Goal: Information Seeking & Learning: Learn about a topic

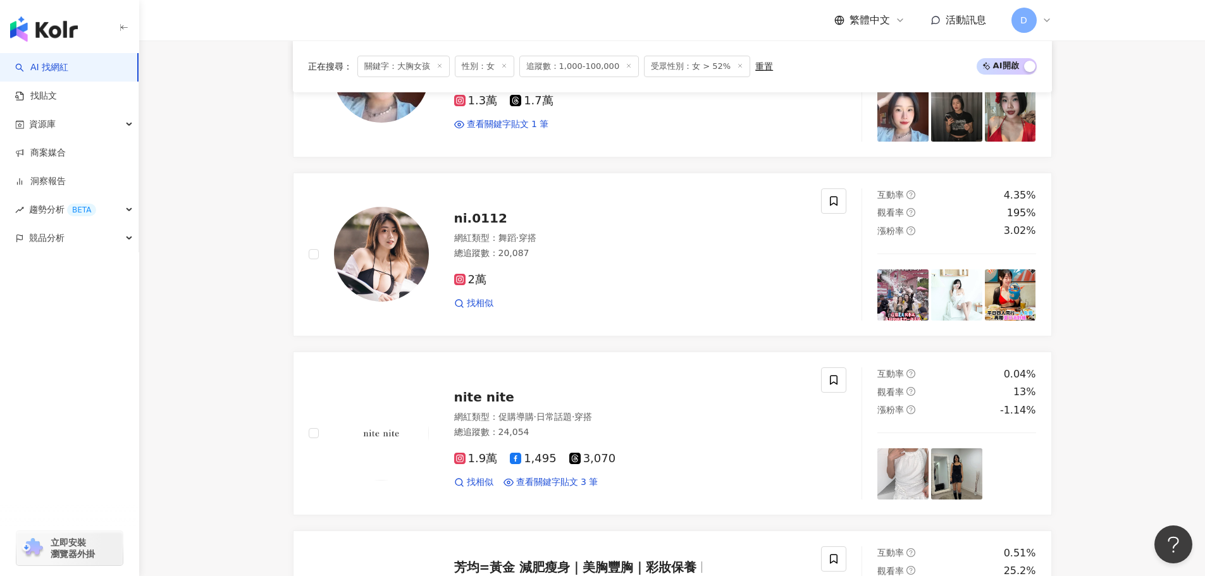
scroll to position [569, 0]
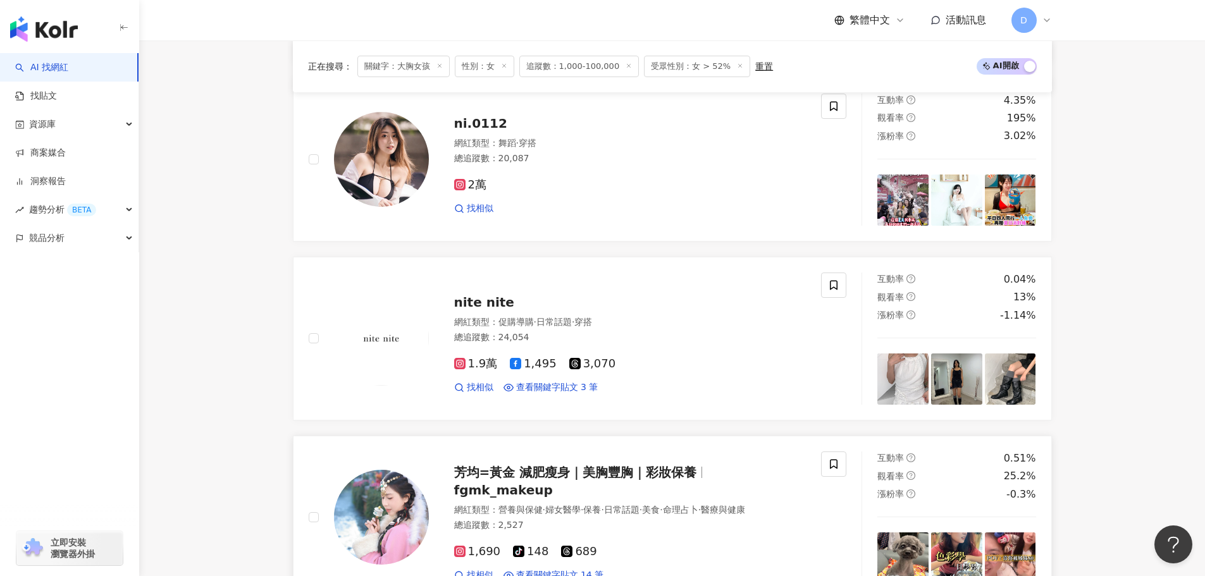
click at [524, 480] on span "芳均=黃金 減肥瘦身｜美胸豐胸｜彩妝保養" at bounding box center [575, 472] width 243 height 15
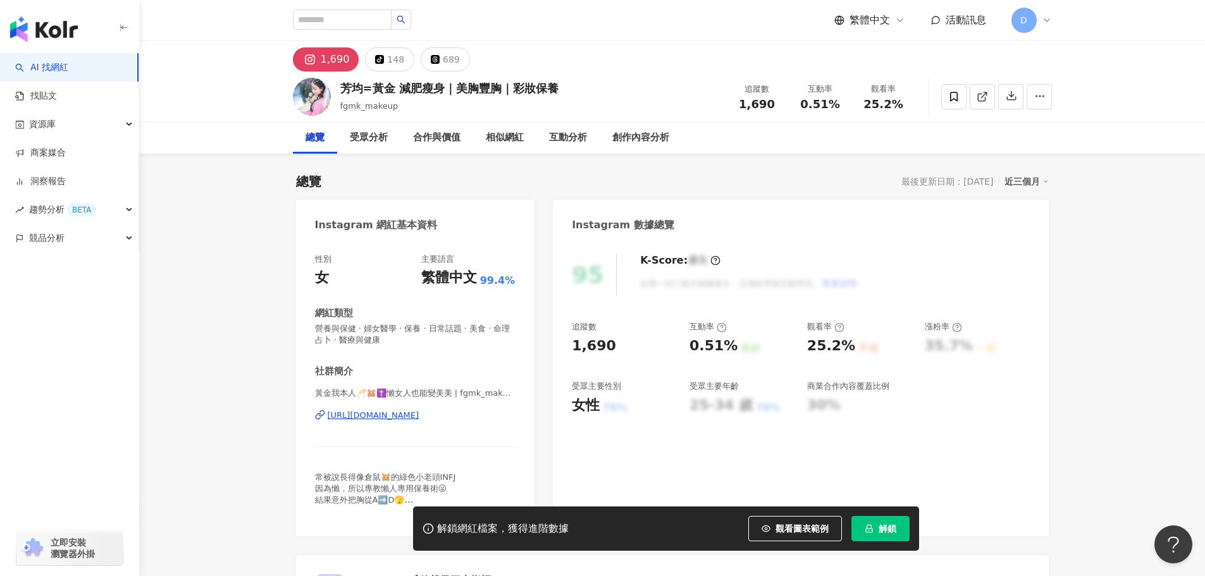
click at [380, 414] on div "https://www.instagram.com/fgmk_makeup/" at bounding box center [374, 415] width 92 height 11
click at [808, 227] on div "Instagram 數據總覽" at bounding box center [800, 220] width 495 height 41
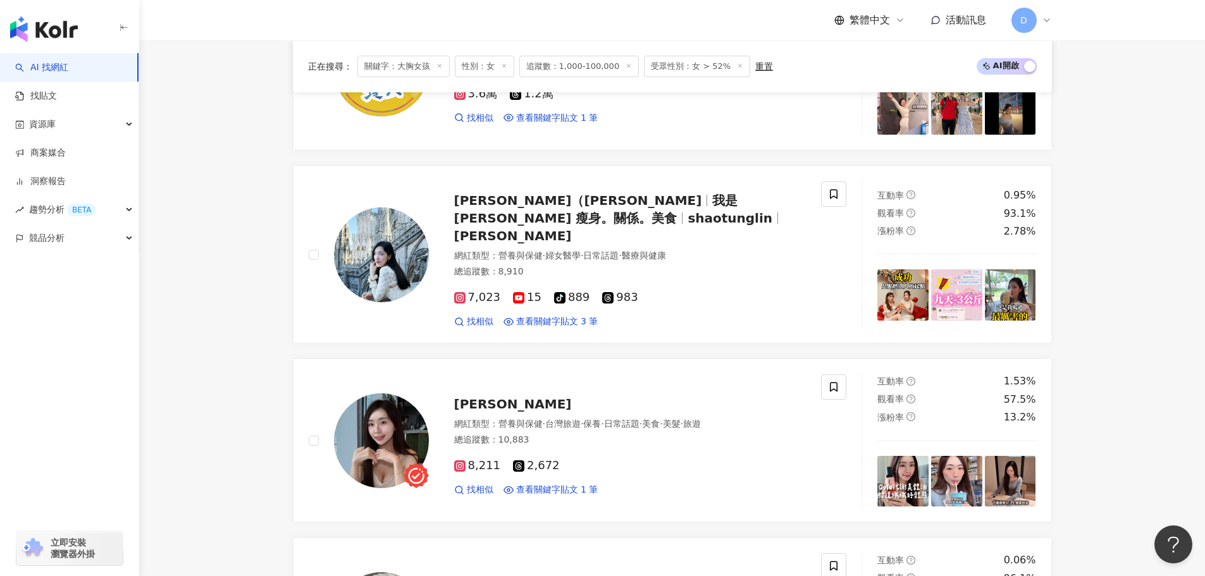
scroll to position [1437, 0]
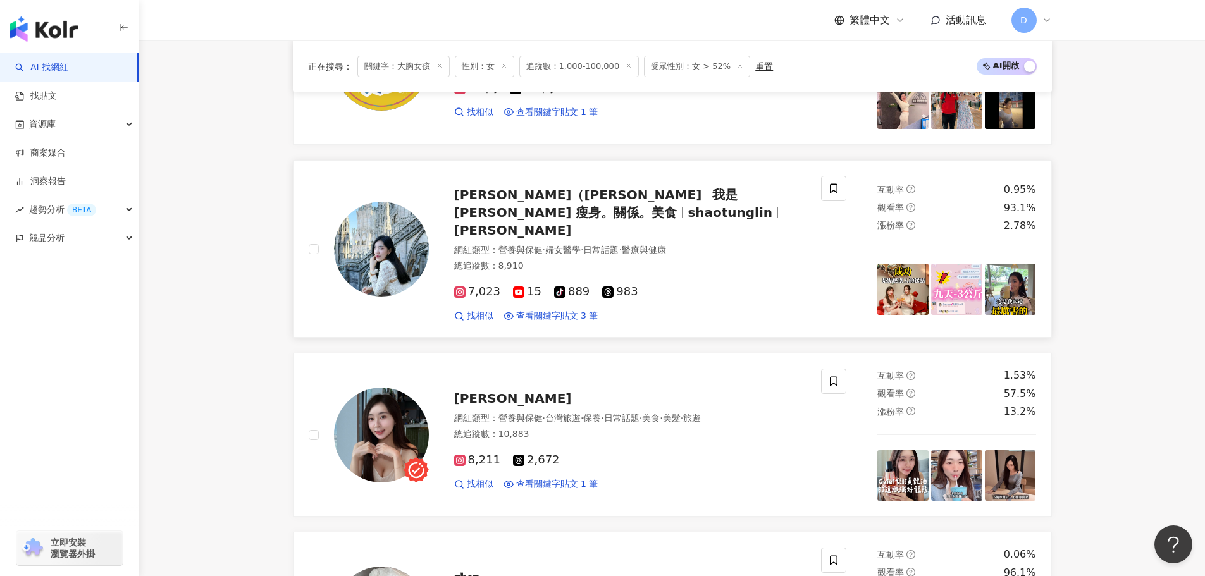
click at [677, 285] on div "7,023 15 tiktok-icon 889 983" at bounding box center [630, 292] width 352 height 14
click at [640, 413] on span "日常話題" at bounding box center [621, 418] width 35 height 10
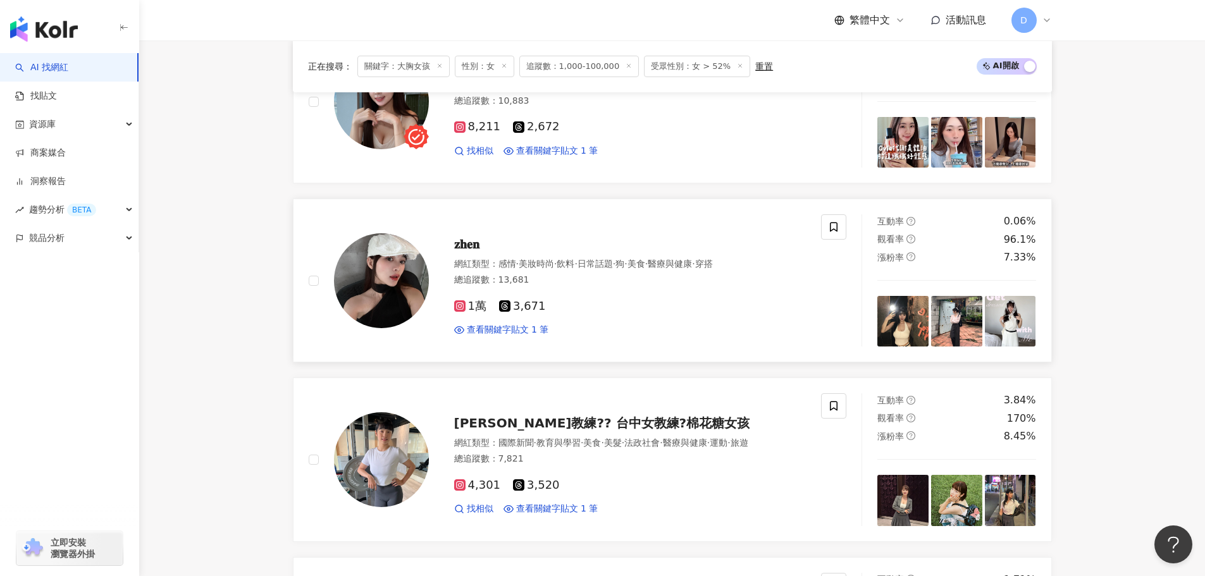
scroll to position [1880, 0]
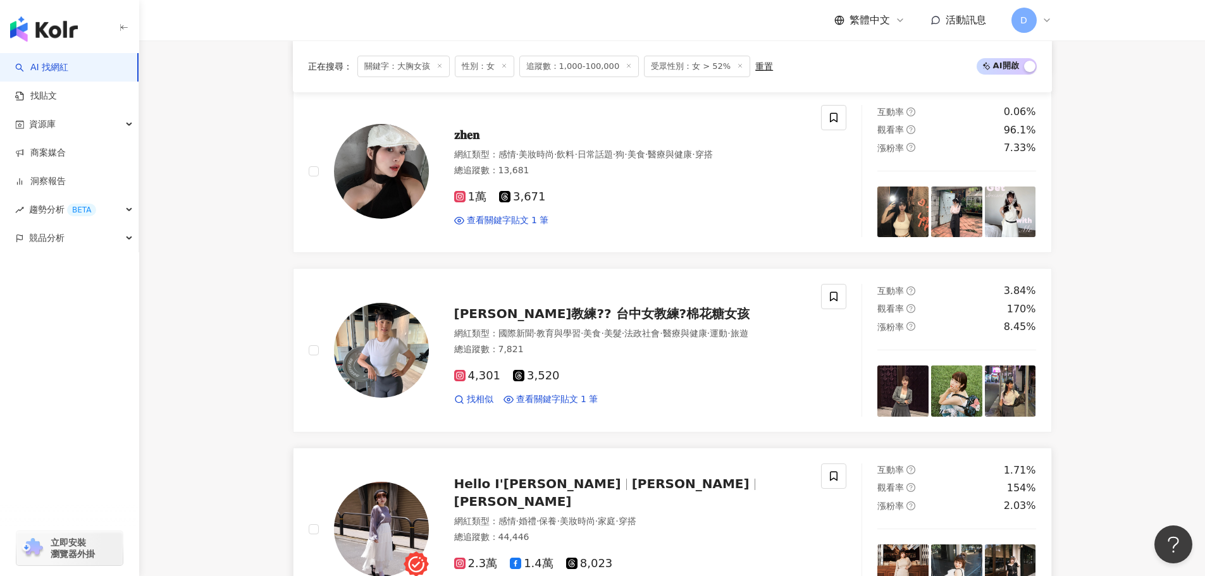
click at [572, 494] on span "Abbie Lee" at bounding box center [513, 501] width 118 height 15
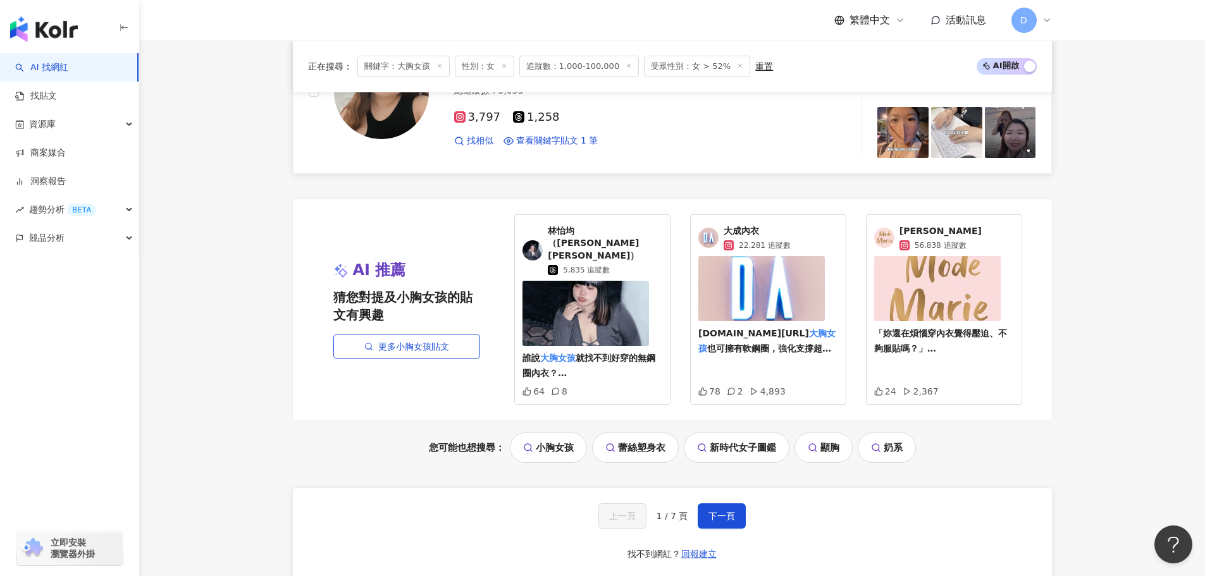
scroll to position [2513, 0]
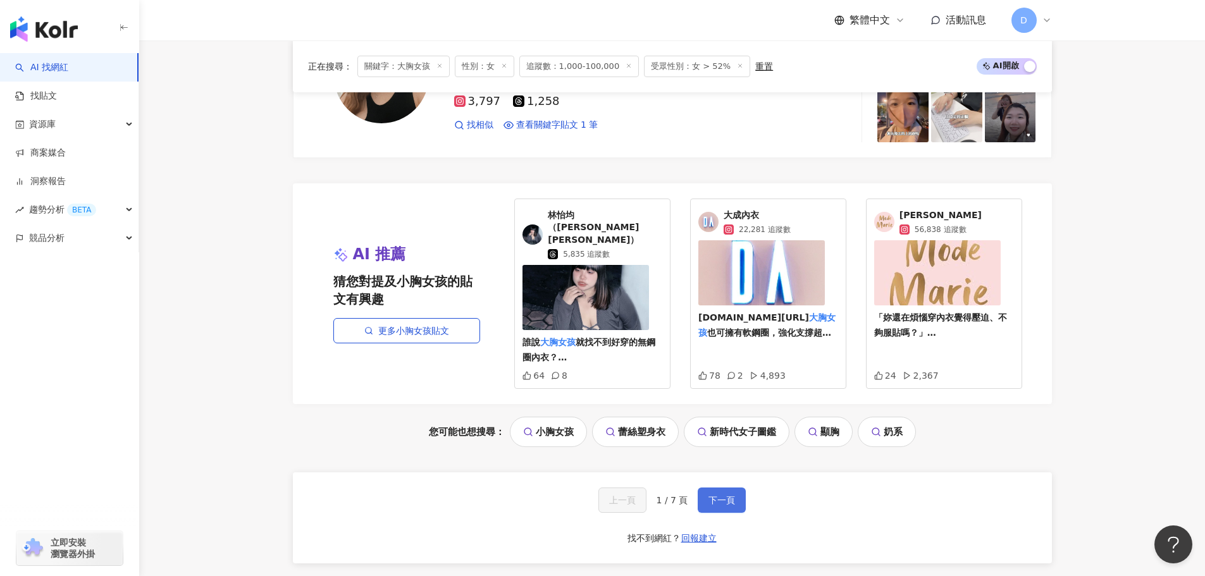
click at [714, 488] on button "下一頁" at bounding box center [722, 500] width 48 height 25
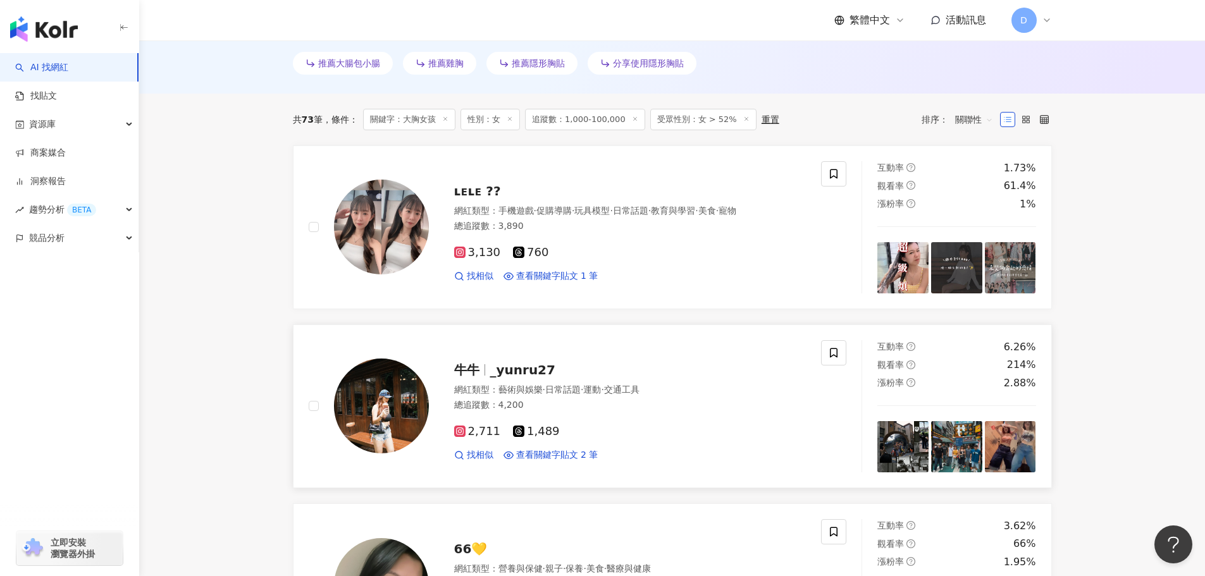
scroll to position [380, 0]
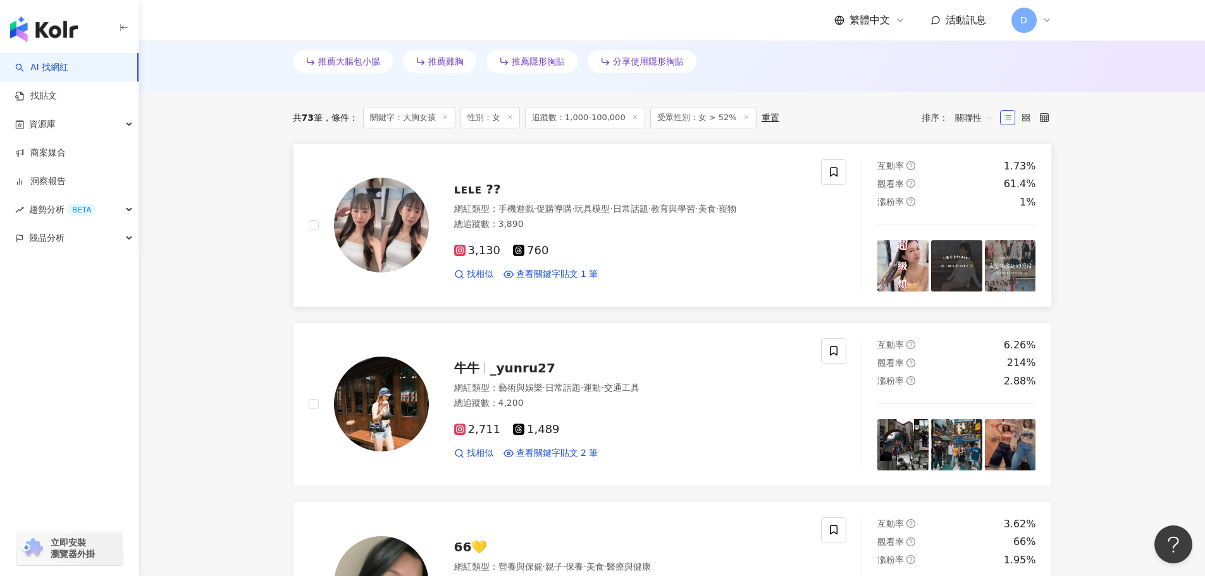
click at [650, 254] on div "3,130 760" at bounding box center [630, 251] width 352 height 14
click at [645, 347] on div "牛牛 _yunru27 網紅類型 ： 藝術與娛樂 · 日常話題 · 運動 · 交通工具 總追蹤數 ： 4,200 2,711 1,489 找相似 查看關鍵字貼…" at bounding box center [565, 404] width 513 height 132
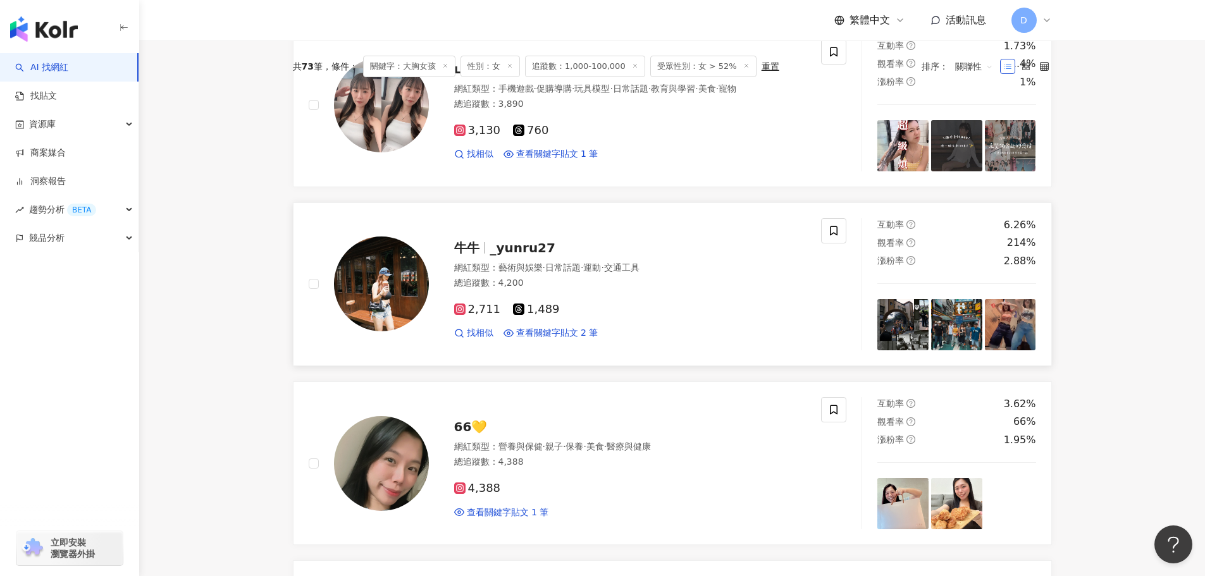
scroll to position [633, 0]
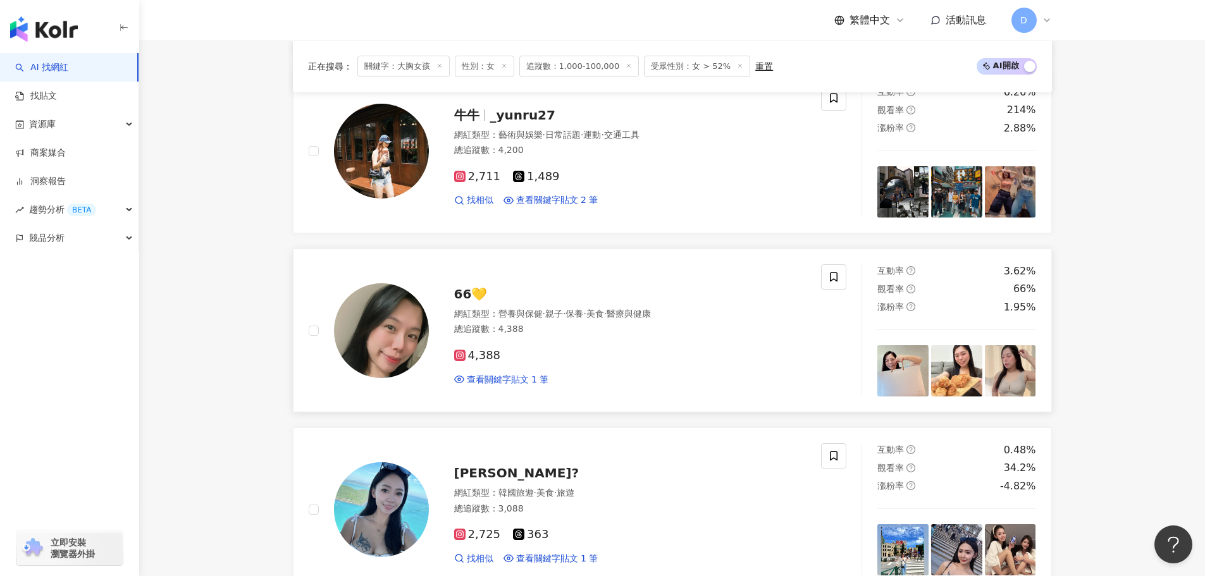
click at [588, 342] on div "4,388 查看關鍵字貼文 1 筆" at bounding box center [630, 362] width 352 height 47
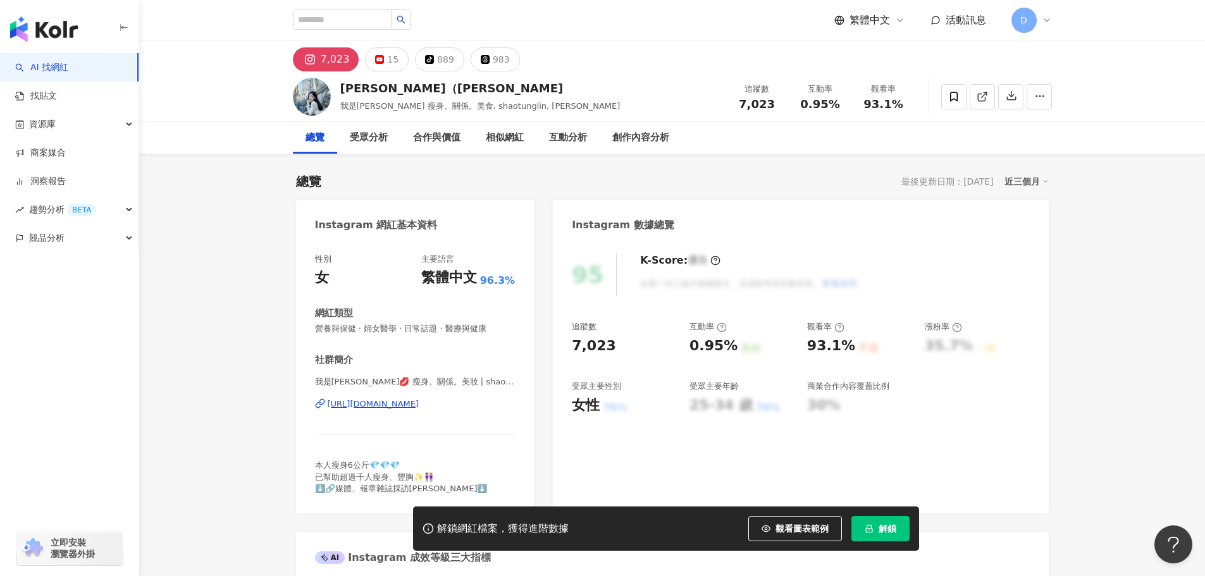
click at [400, 399] on div "https://www.instagram.com/shaotunglin/" at bounding box center [374, 404] width 92 height 11
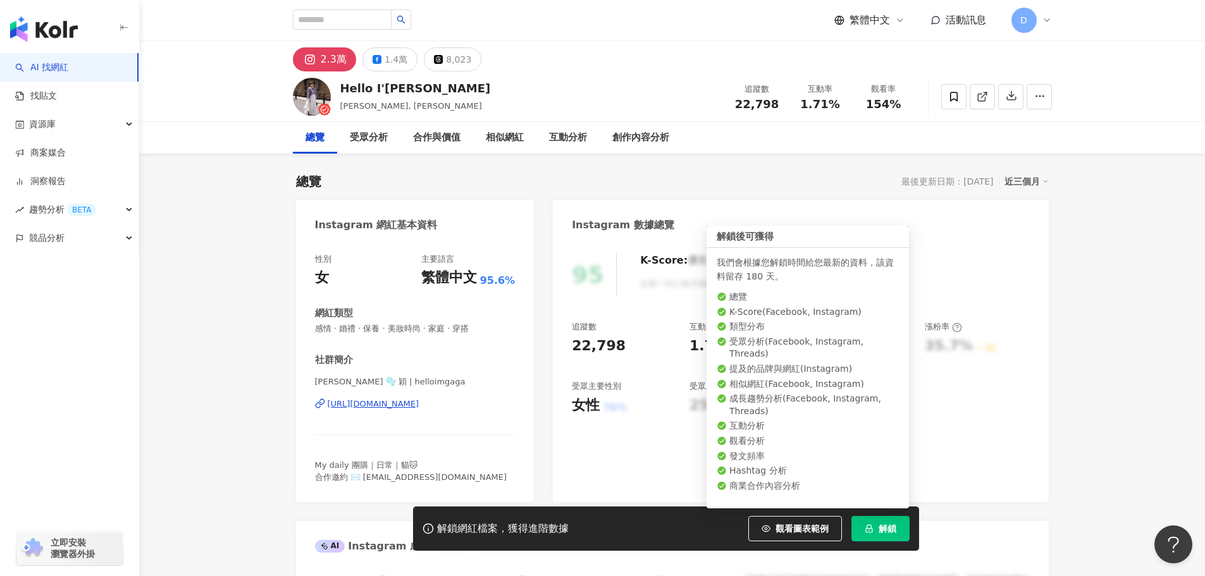
click at [875, 528] on button "解鎖" at bounding box center [881, 528] width 58 height 25
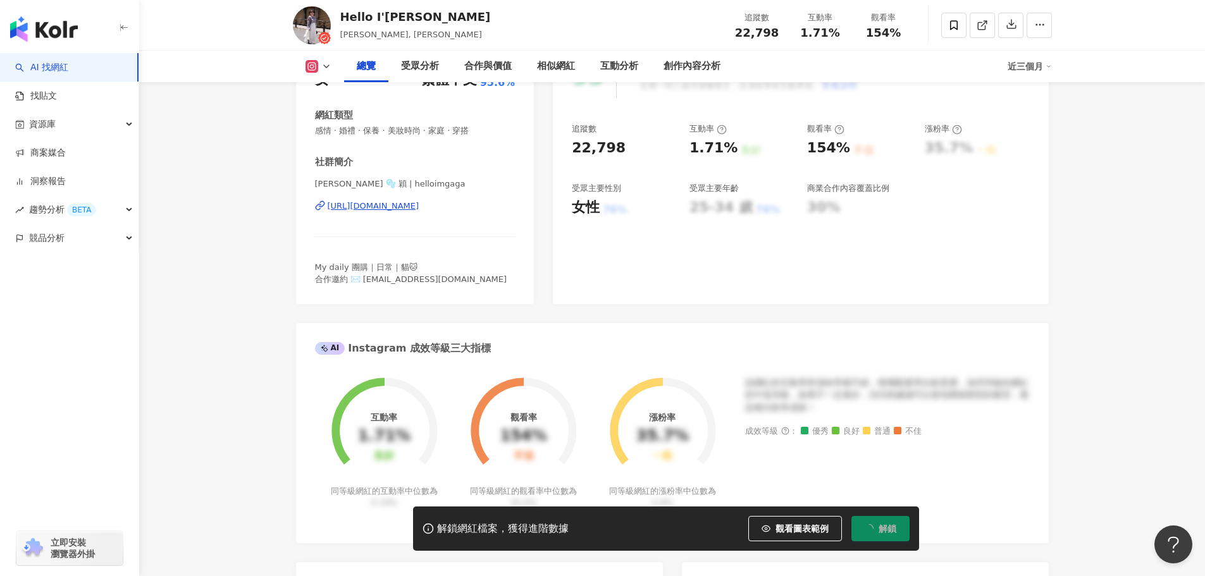
scroll to position [190, 0]
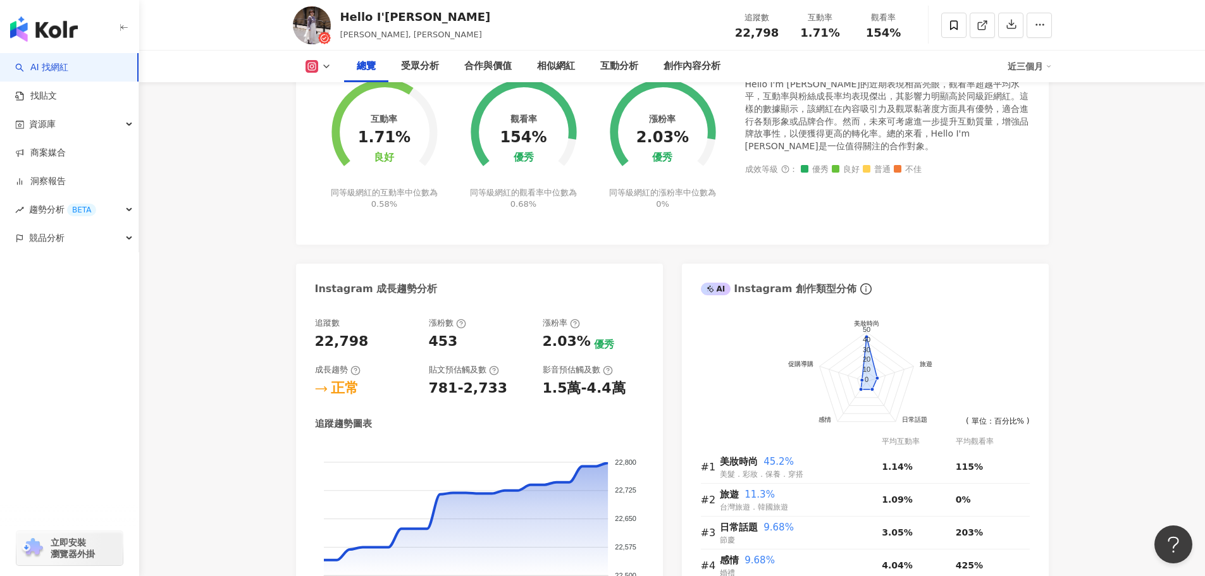
scroll to position [316, 0]
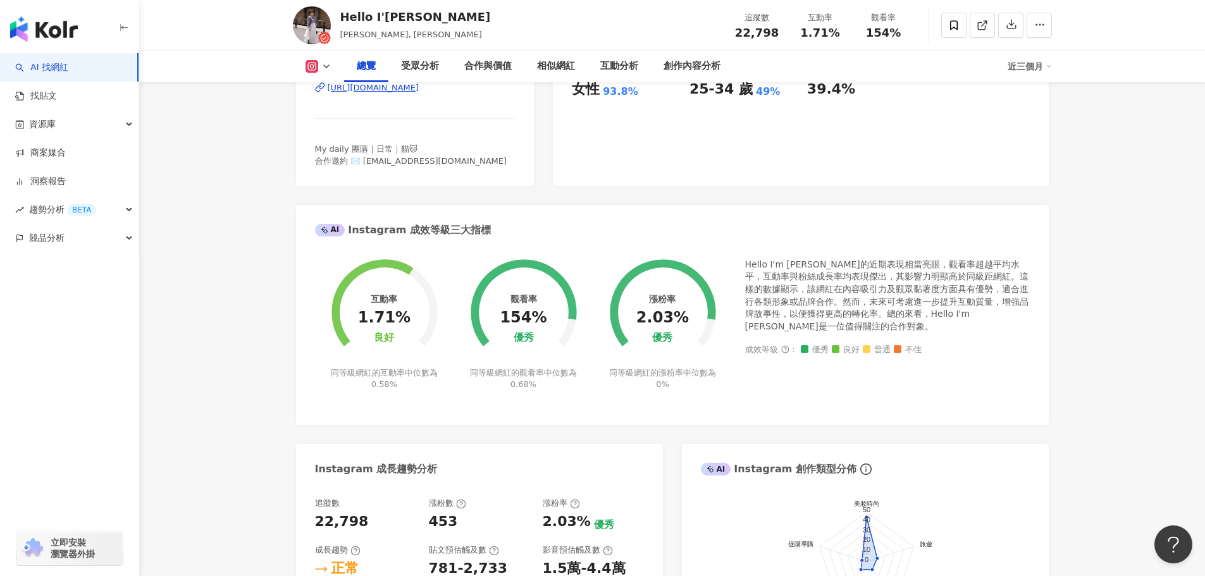
click at [313, 70] on icon at bounding box center [311, 66] width 7 height 7
click at [336, 92] on button "Instagram" at bounding box center [338, 90] width 76 height 18
click at [419, 85] on div "[URL][DOMAIN_NAME]" at bounding box center [374, 87] width 92 height 11
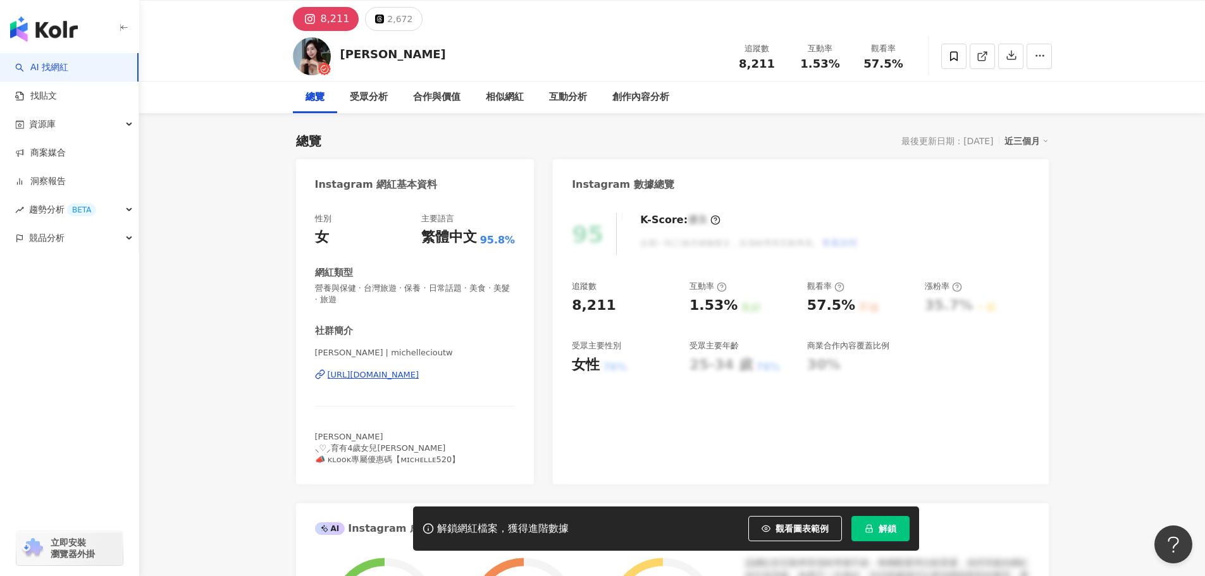
scroll to position [63, 0]
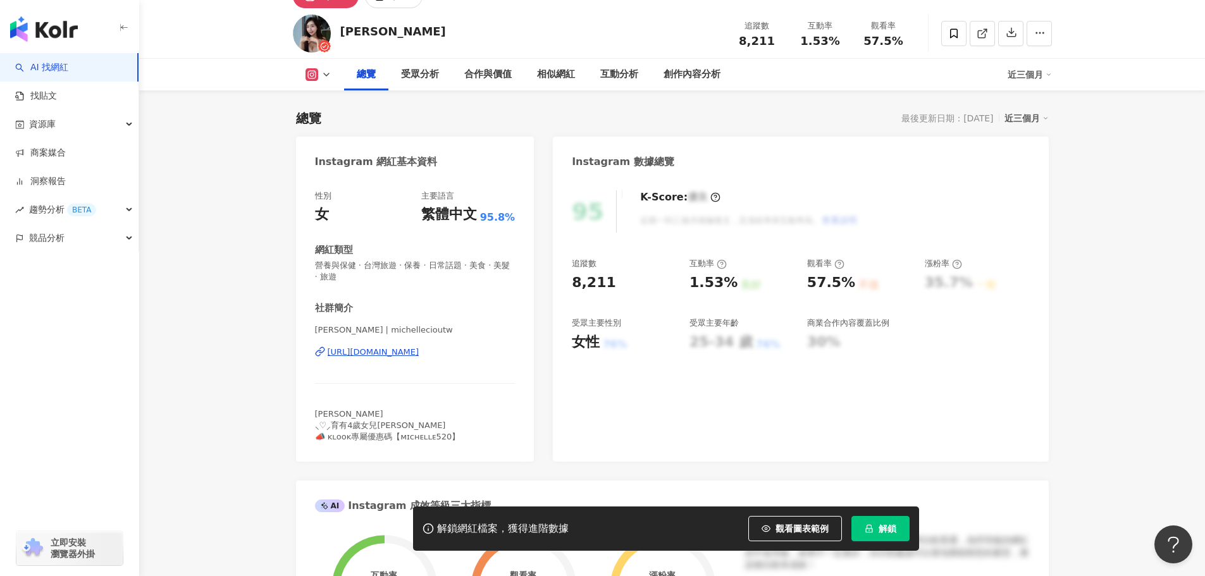
click at [402, 350] on div "https://www.instagram.com/michellecioutw/" at bounding box center [374, 352] width 92 height 11
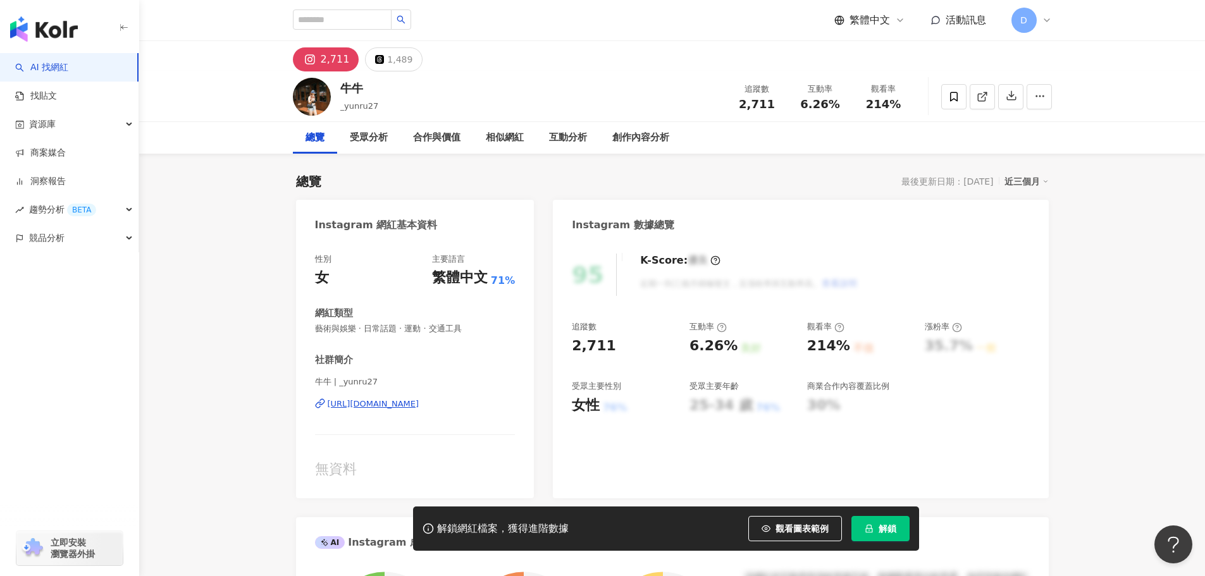
click at [419, 406] on div "[URL][DOMAIN_NAME]" at bounding box center [374, 404] width 92 height 11
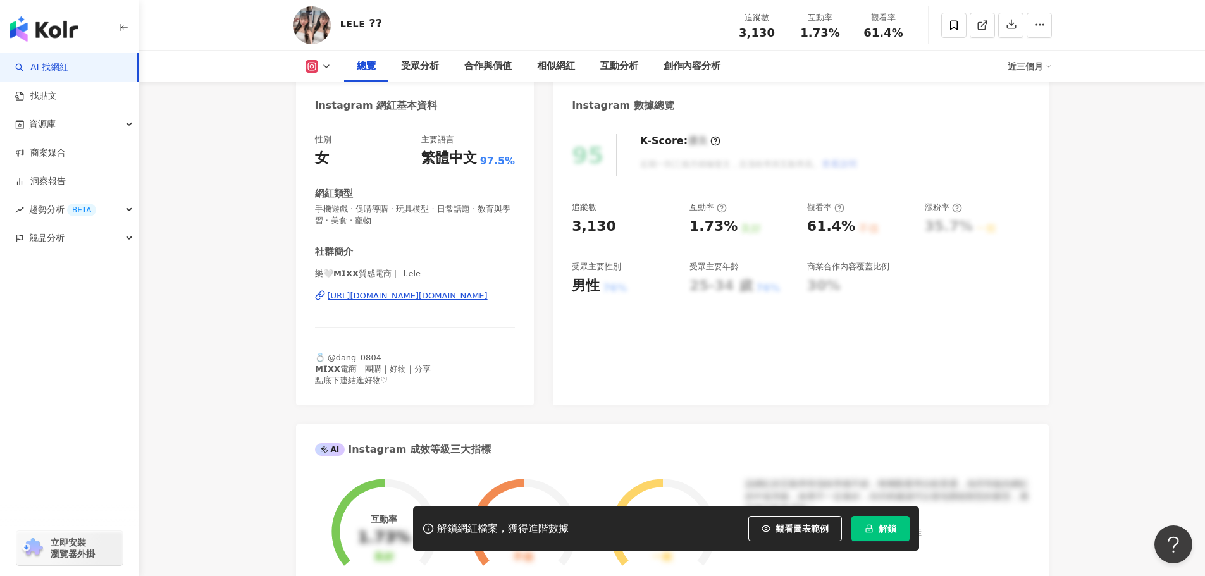
scroll to position [253, 0]
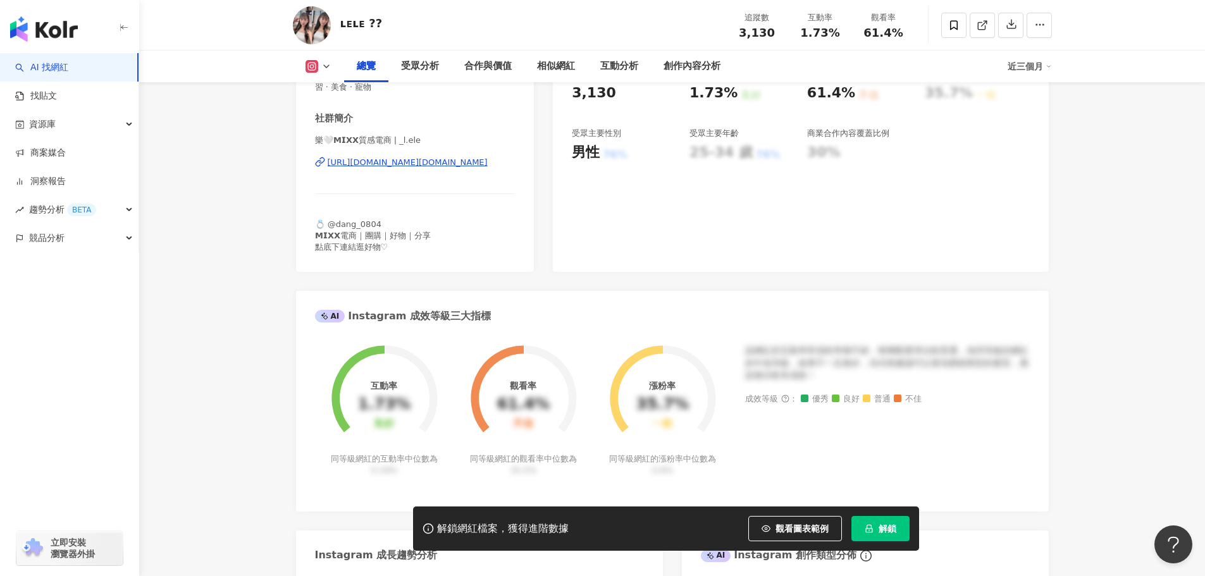
click at [442, 168] on div "https://www.instagram.com/_l.ele/" at bounding box center [408, 162] width 160 height 11
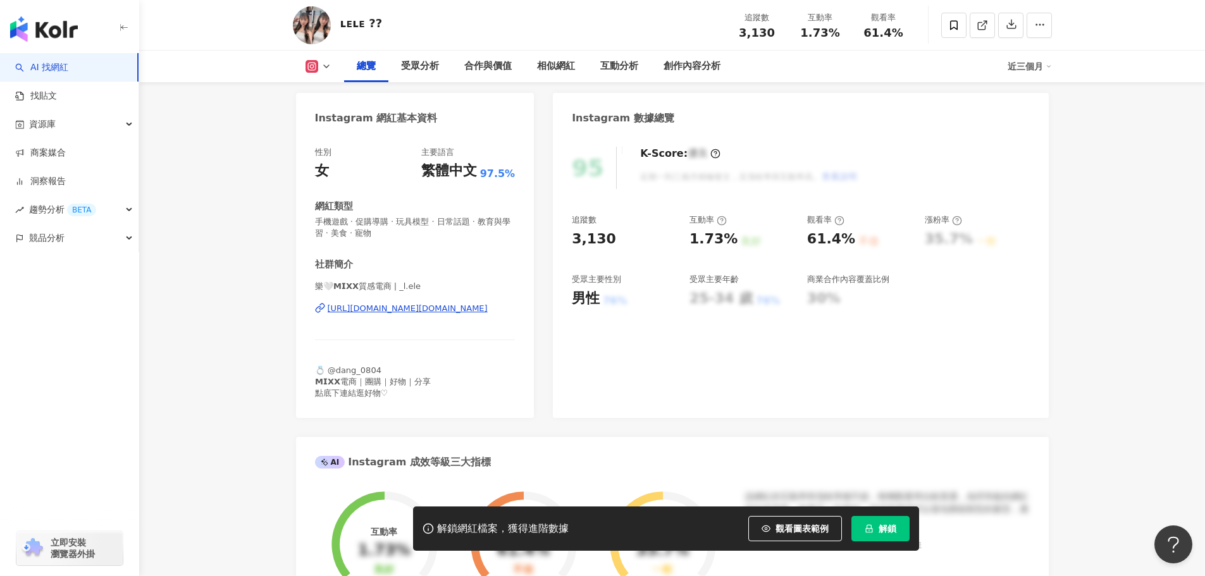
scroll to position [0, 0]
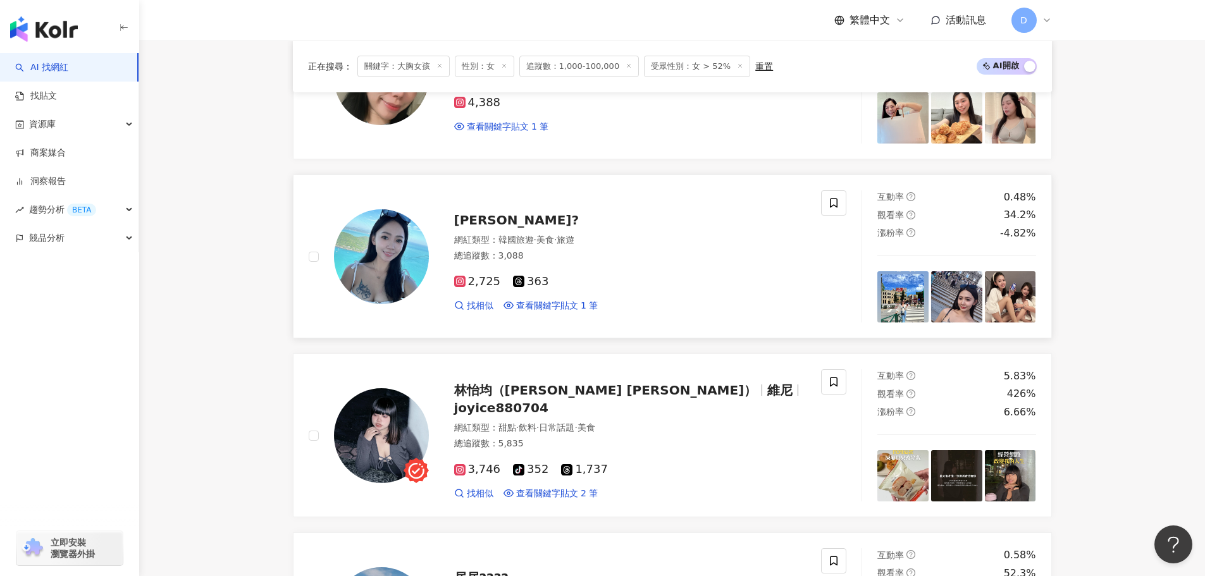
scroll to position [1329, 0]
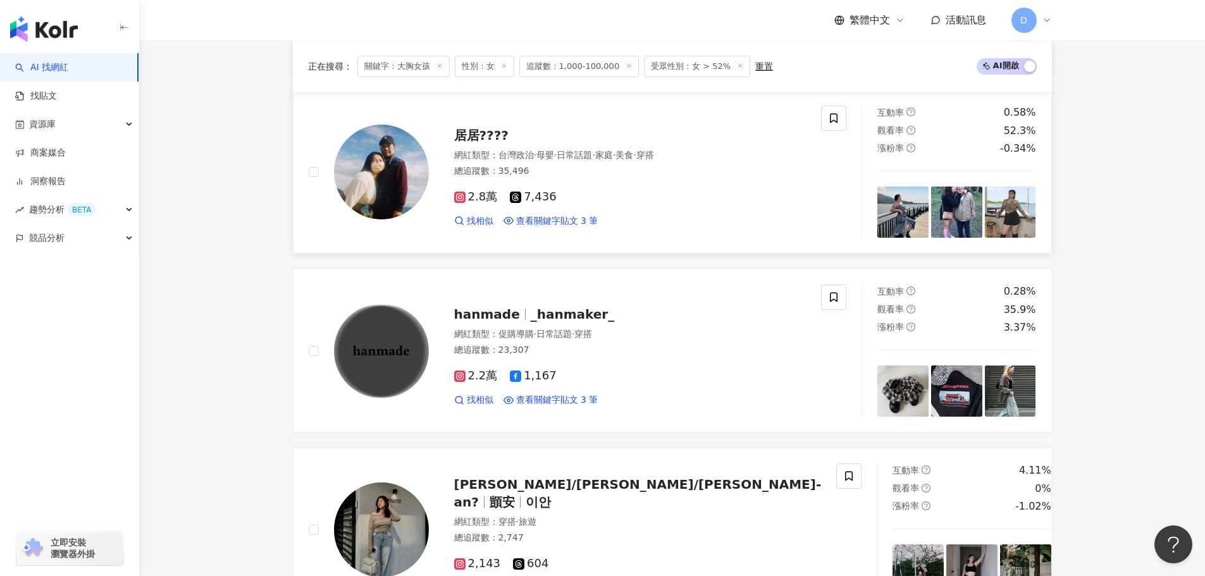
click at [728, 190] on div "2.8萬 7,436 找相似 查看關鍵字貼文 3 筆" at bounding box center [630, 203] width 352 height 47
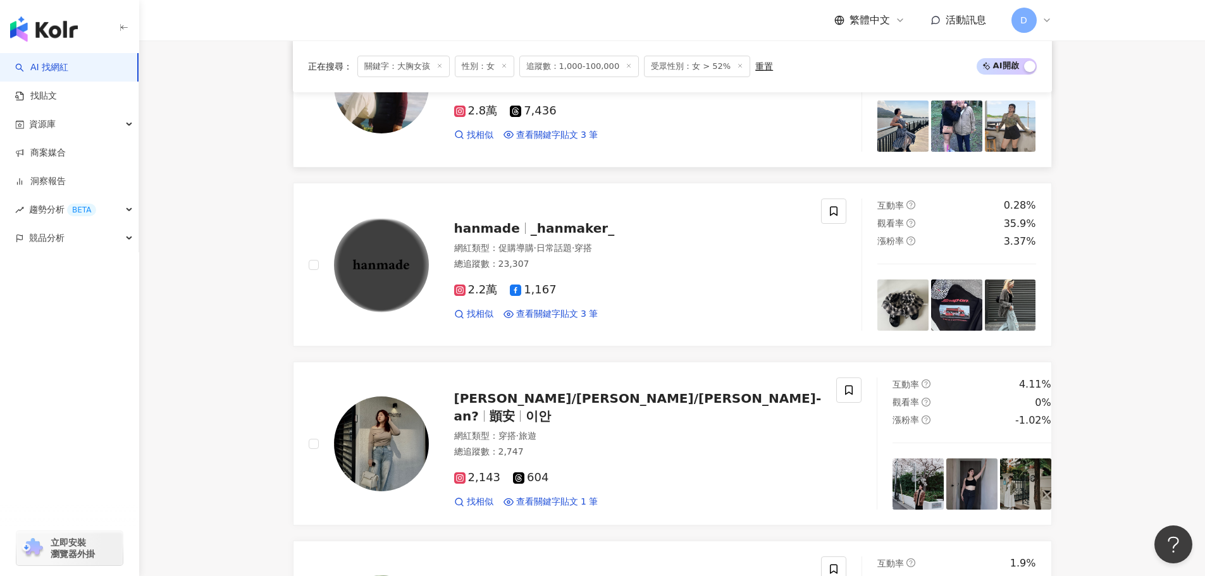
scroll to position [1518, 0]
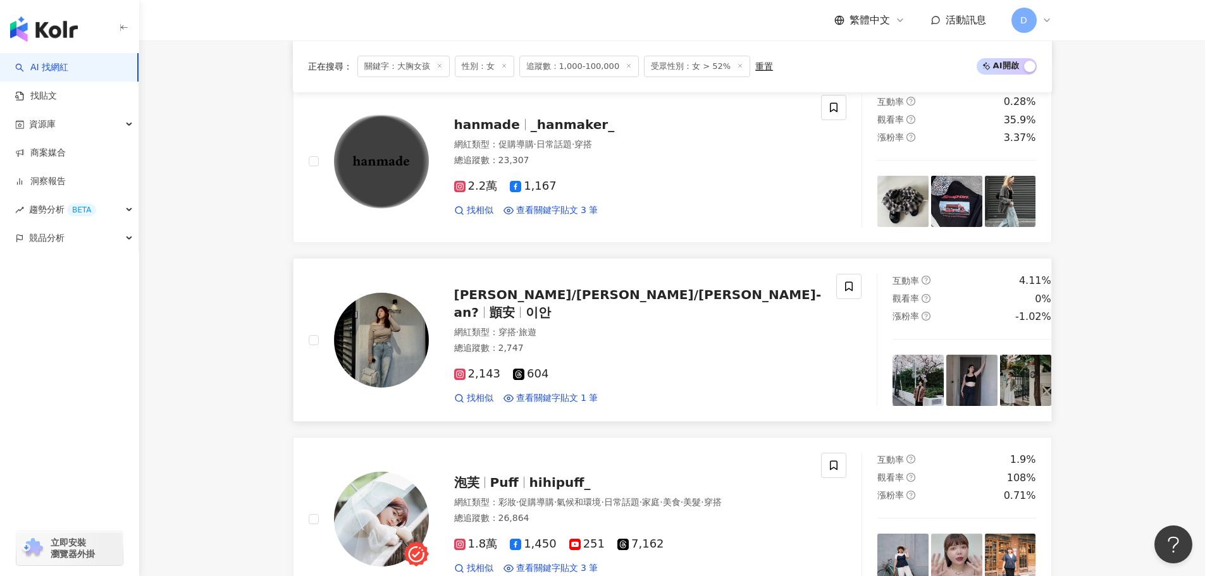
click at [669, 317] on div "顗安/이안/yi-an? 顗安 이안 網紅類型 ： 穿搭 · 旅遊 總追蹤數 ： 2,747 2,143 604 找相似 查看關鍵字貼文 1 筆" at bounding box center [625, 340] width 393 height 128
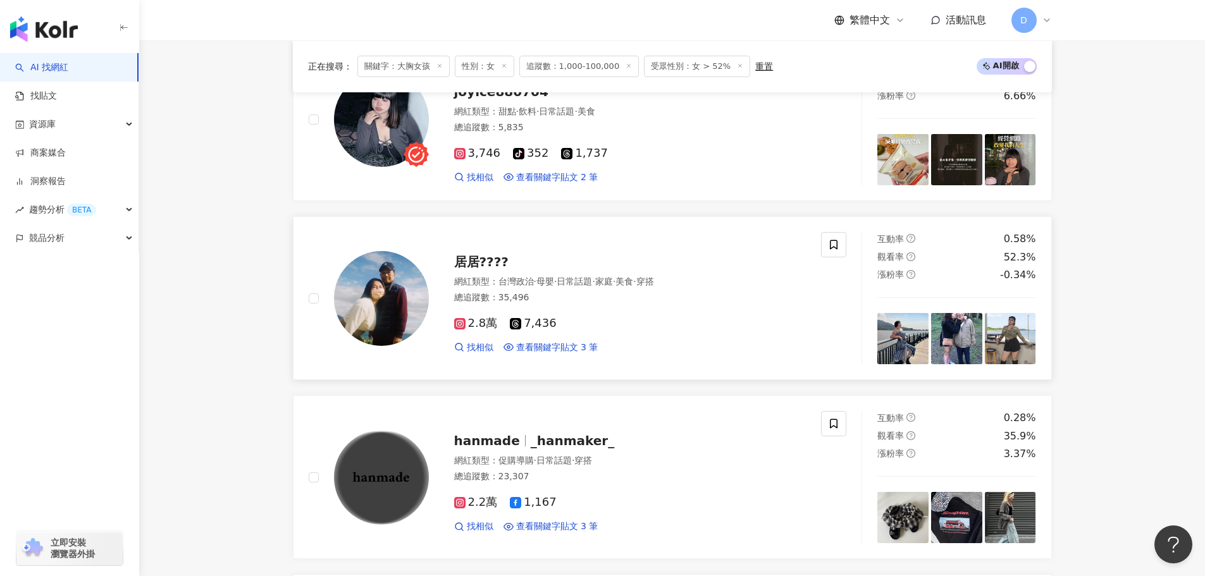
click at [619, 292] on div "總追蹤數 ： 35,496" at bounding box center [630, 298] width 352 height 13
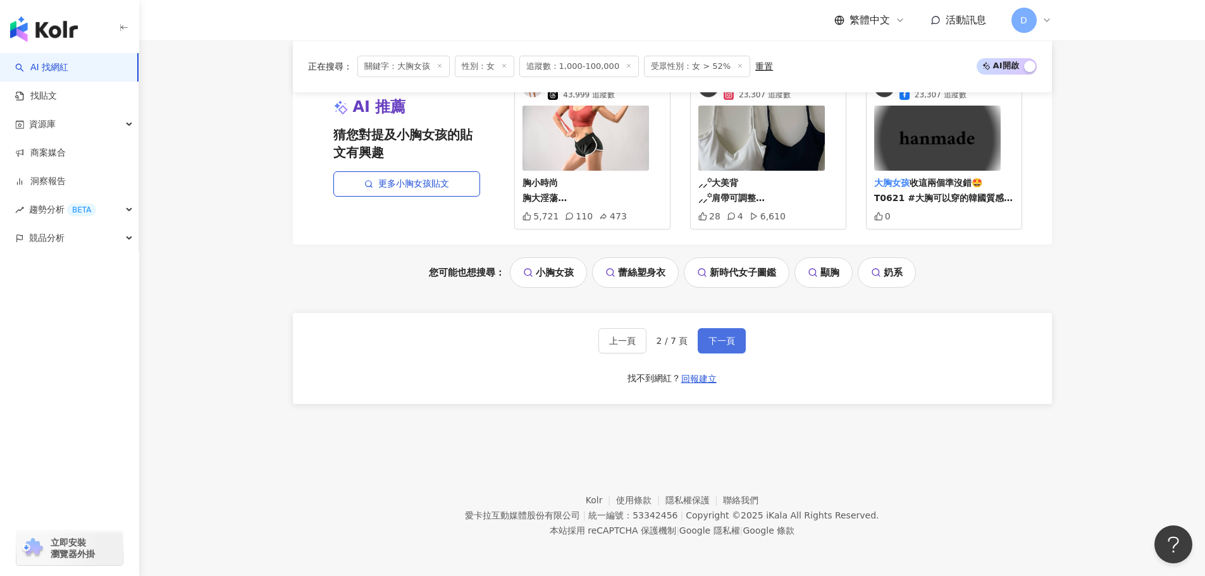
click at [735, 333] on button "下一頁" at bounding box center [722, 340] width 48 height 25
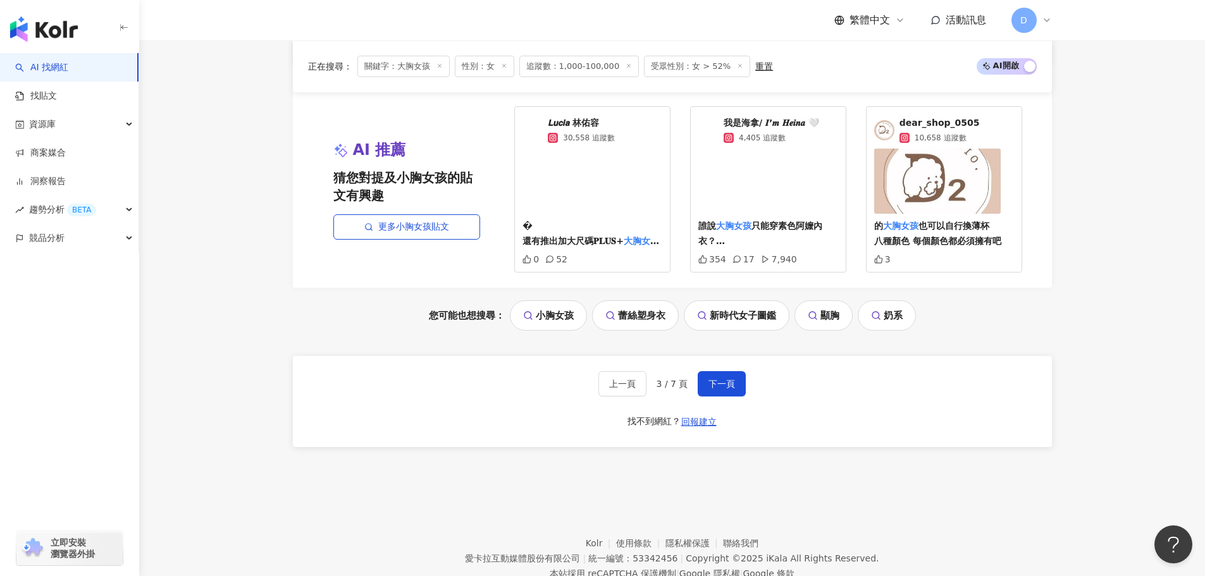
scroll to position [2570, 0]
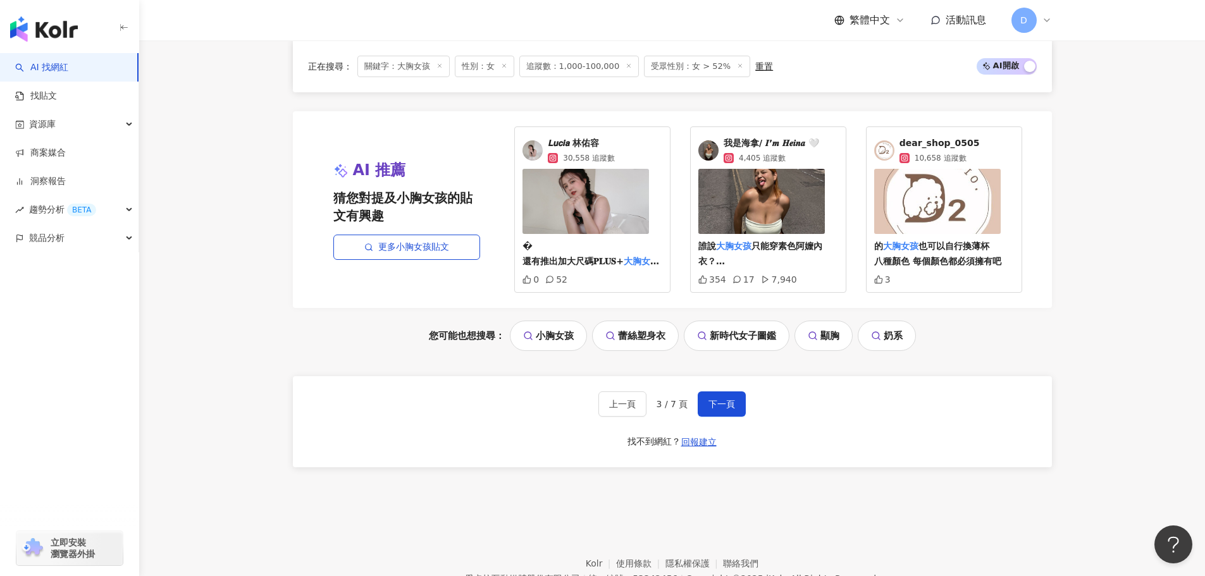
click at [760, 252] on span "只能穿素色阿嬤內衣？ 該不會都只剩無鋼圈內衣了吧？ 雖然說我也很愛 但… 穿的上好看又集中的內衣 心情也會很好🪽 我自己是只要那天穿鋼圈內衣 就很有精神上班（…" at bounding box center [764, 359] width 133 height 237
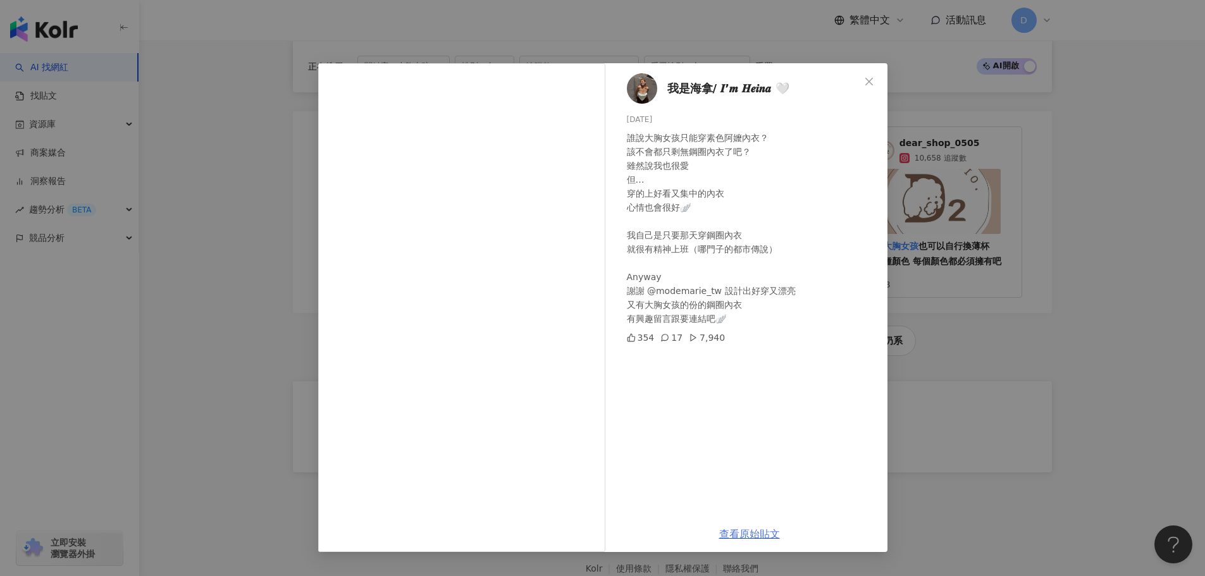
click at [748, 535] on link "查看原始貼文" at bounding box center [749, 534] width 61 height 12
drag, startPoint x: 874, startPoint y: 82, endPoint x: 900, endPoint y: 54, distance: 38.0
click at [874, 82] on icon "close" at bounding box center [869, 82] width 10 height 10
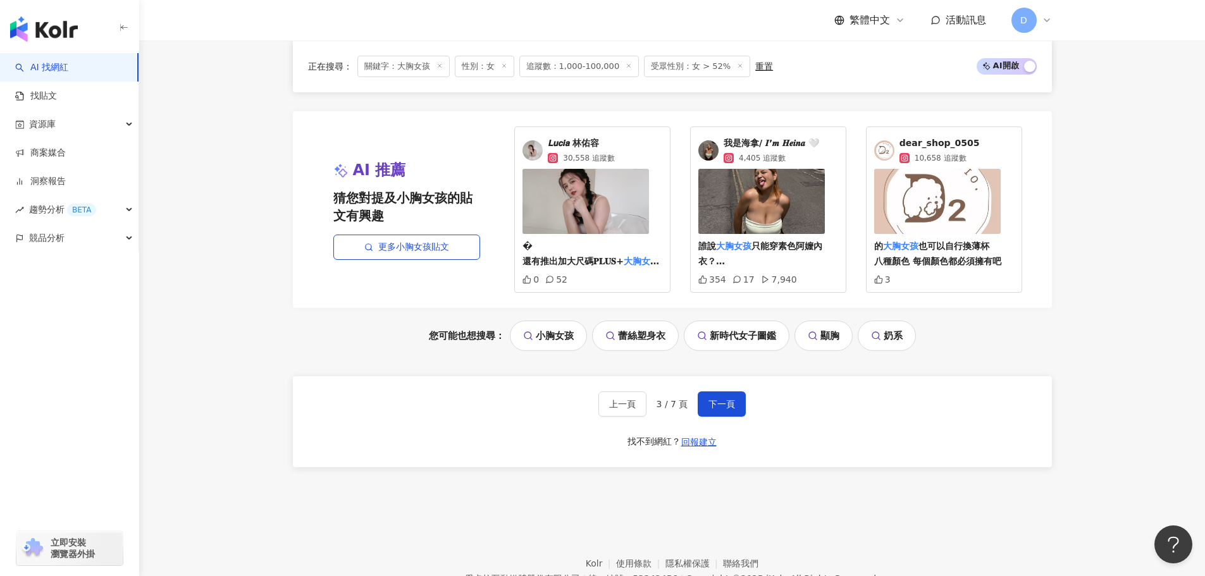
click at [616, 215] on img at bounding box center [586, 201] width 127 height 65
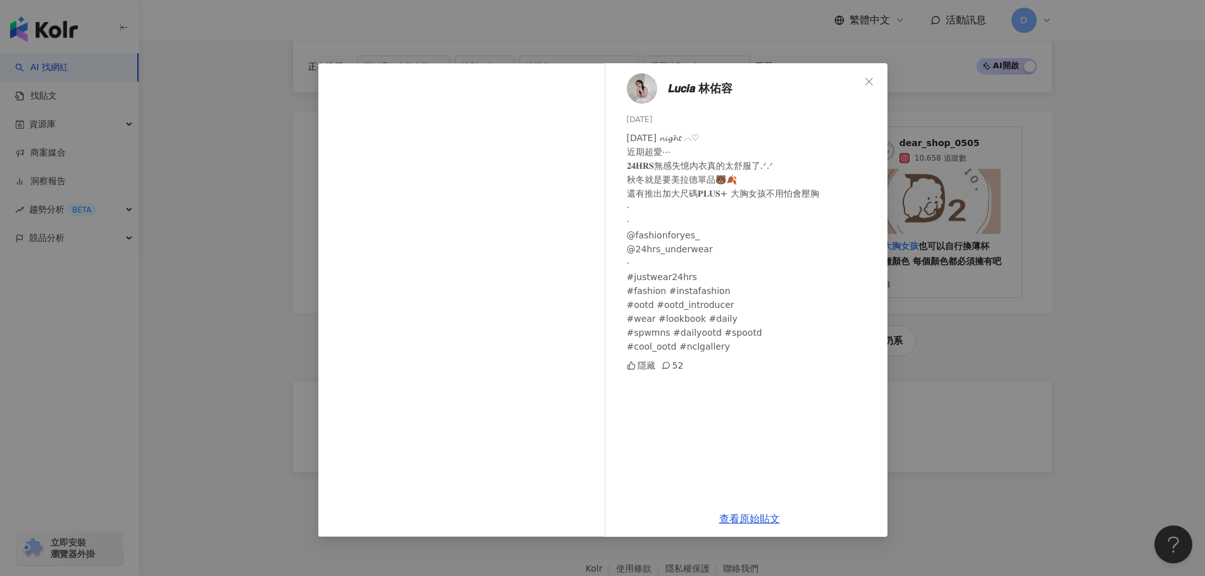
click at [708, 92] on span "𝙇𝙪𝙘𝙞𝙖 林佑容" at bounding box center [699, 89] width 65 height 18
click at [921, 270] on div "𝙇𝙪𝙘𝙞𝙖 林佑容 2024/1/16 𝓣𝓾𝓮𝓼𝓭𝓪𝔂 𝓷𝓲𝓰𝓱𝓽 ⌒♡ 近期超愛⋯ 𝟐𝟒𝐇𝐑𝐒無感失憶內衣真的太舒服了.ᐟ.ᐟ‪ 秋冬就是要美拉德單品🐻🍂 …" at bounding box center [602, 288] width 1205 height 576
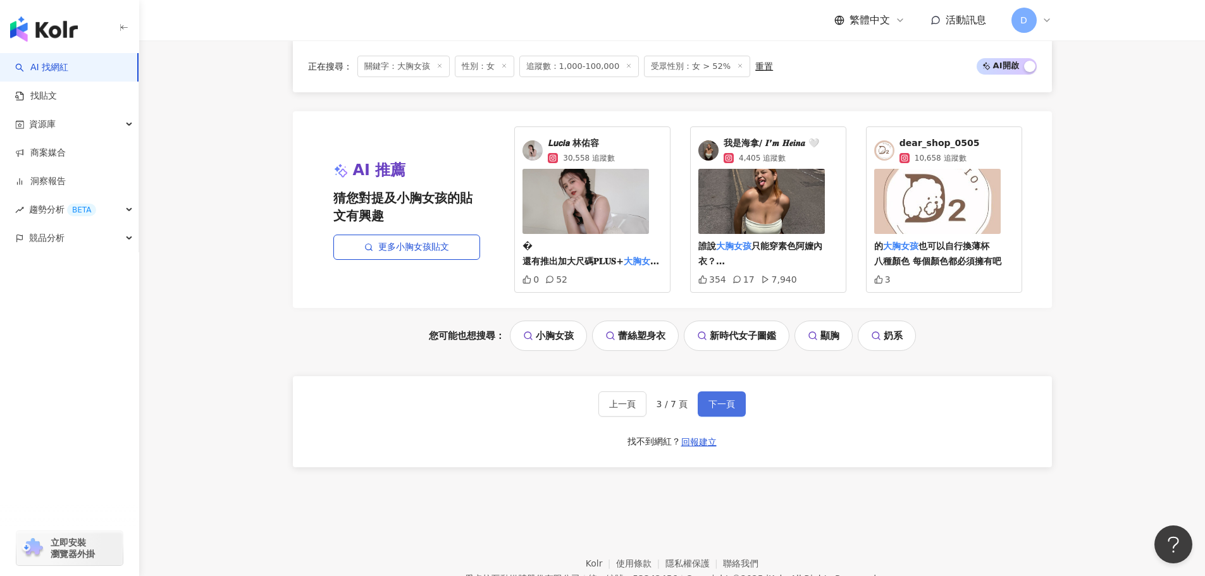
click at [734, 399] on button "下一頁" at bounding box center [722, 404] width 48 height 25
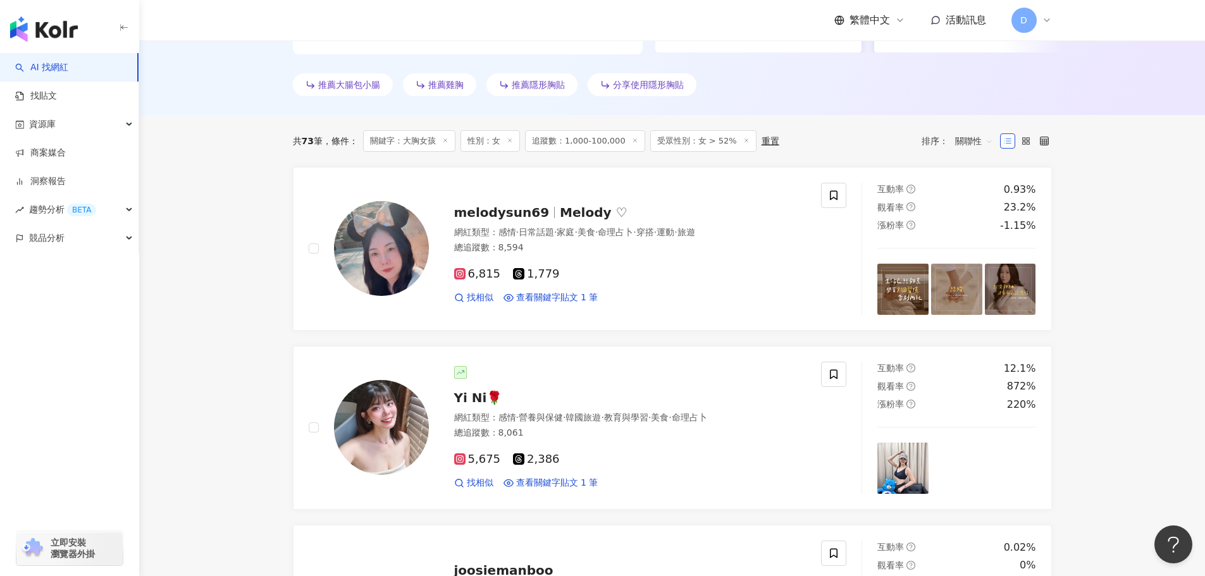
scroll to position [736, 0]
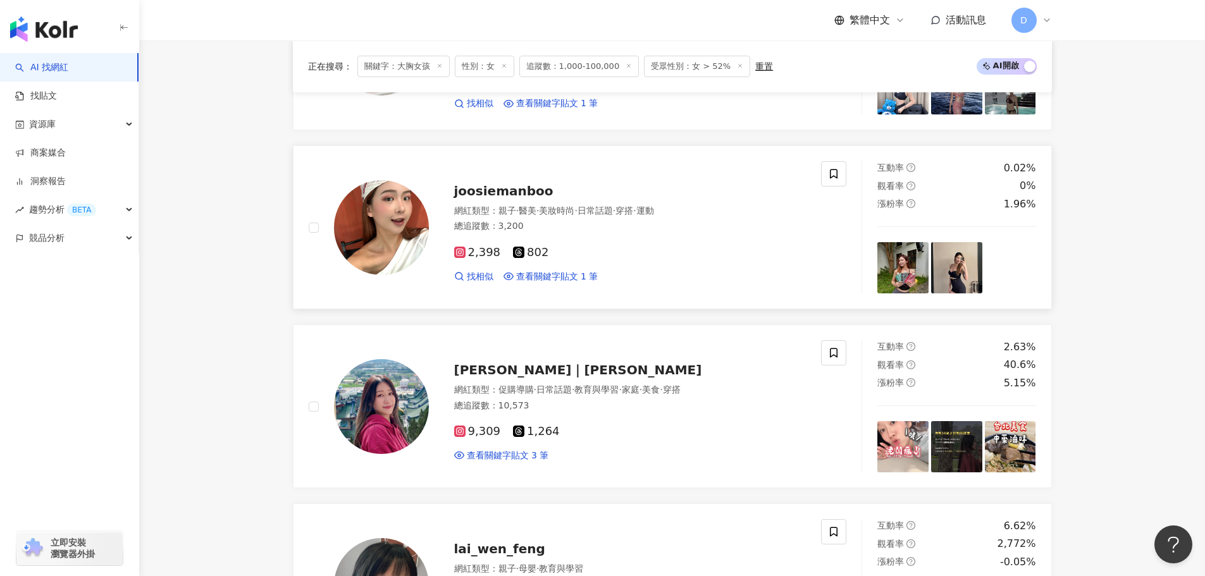
click at [676, 275] on div "找相似 查看關鍵字貼文 1 筆" at bounding box center [630, 277] width 352 height 13
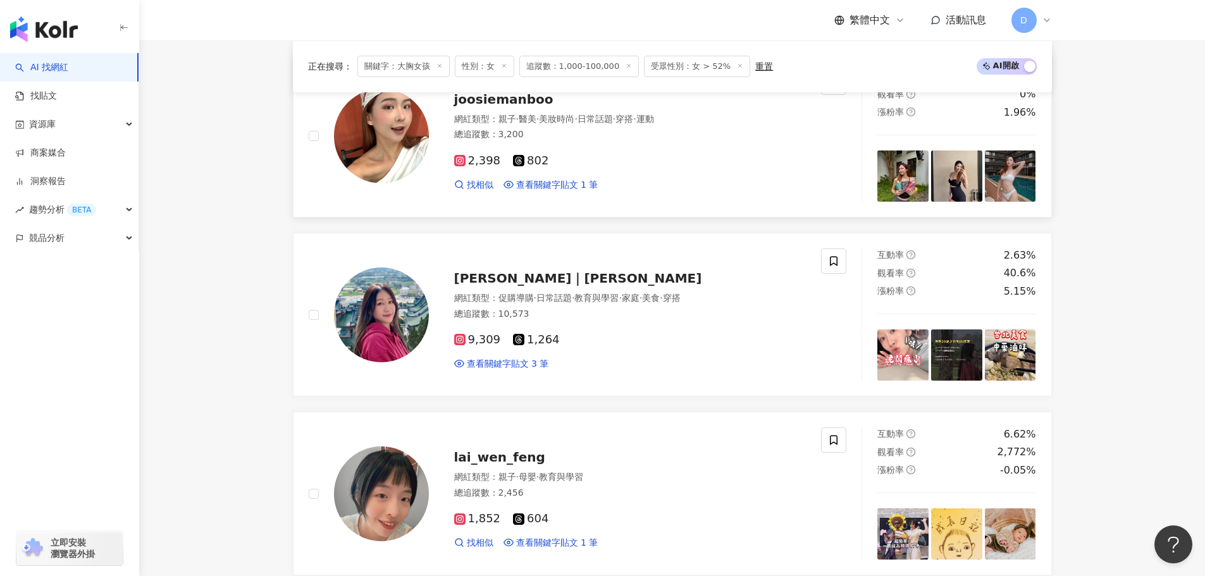
scroll to position [989, 0]
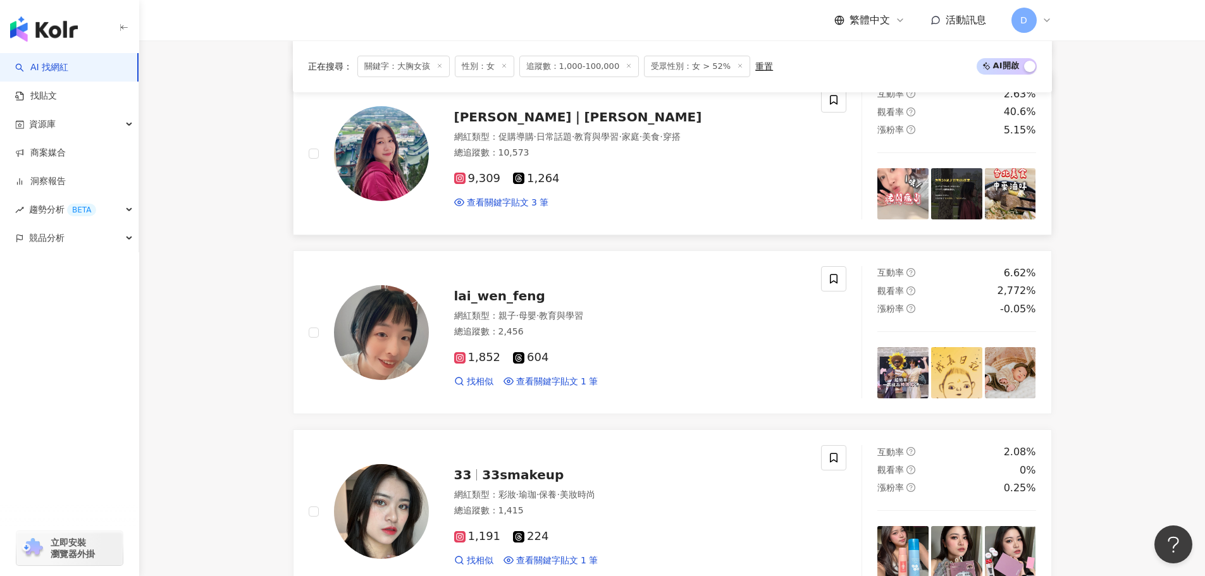
click at [614, 156] on div "總追蹤數 ： 10,573" at bounding box center [630, 153] width 352 height 13
click at [599, 486] on div "33 33smakeup 網紅類型 ： 彩妝 · 瑜珈 · 保養 · 美妝時尚 總追蹤數 ： 1,415 1,191 224 找相似 查看關鍵字貼文 1 筆" at bounding box center [618, 511] width 378 height 111
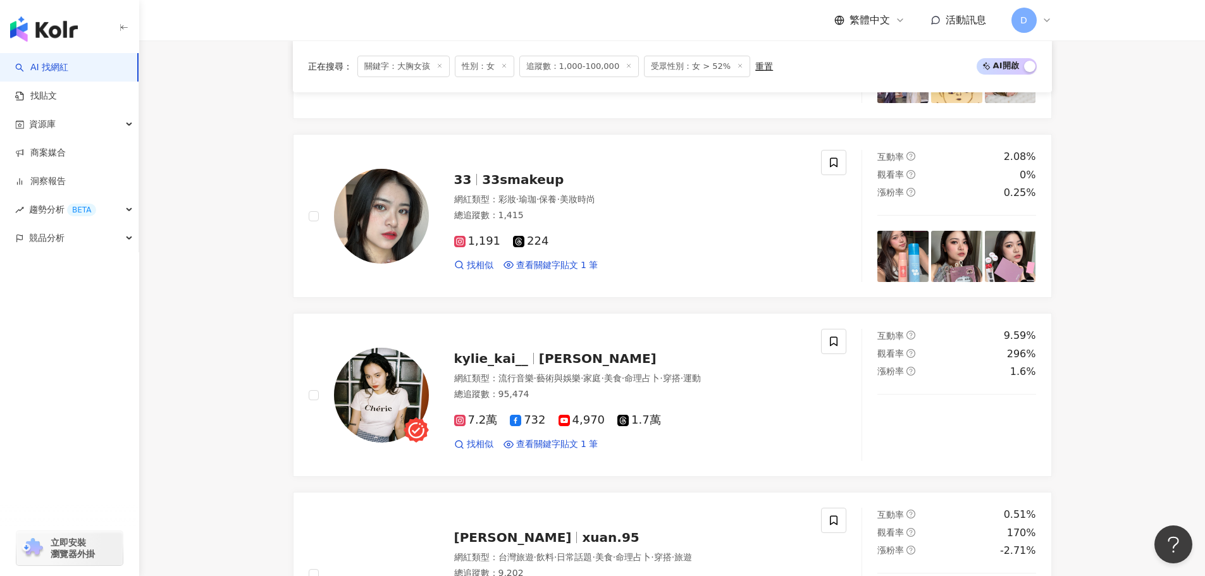
scroll to position [1305, 0]
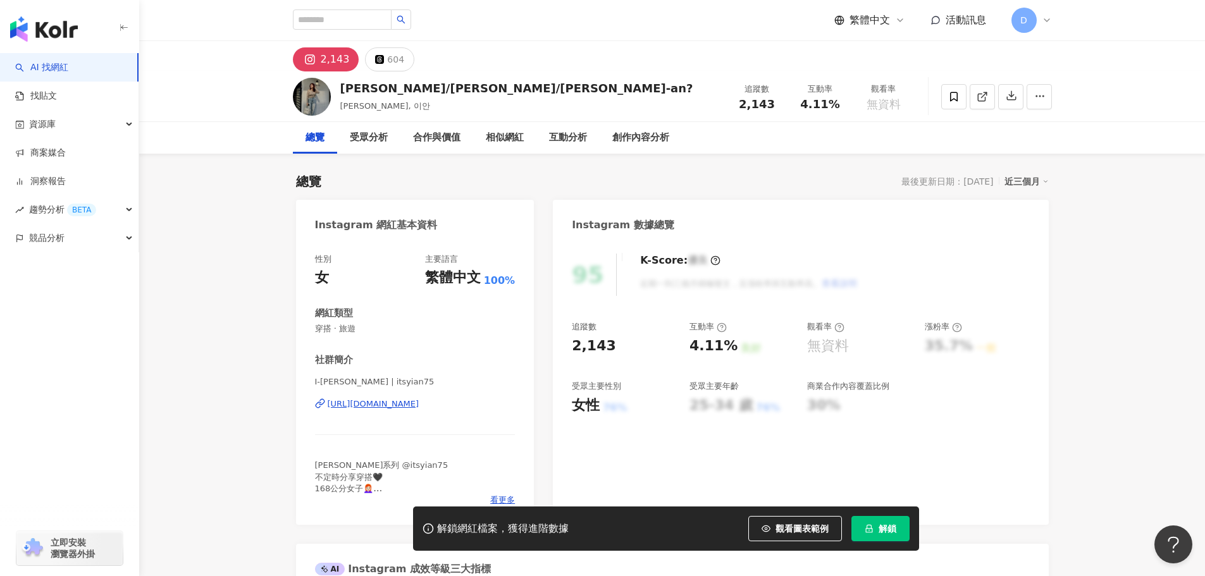
click at [397, 404] on div "https://www.instagram.com/itsyian75/" at bounding box center [374, 404] width 92 height 11
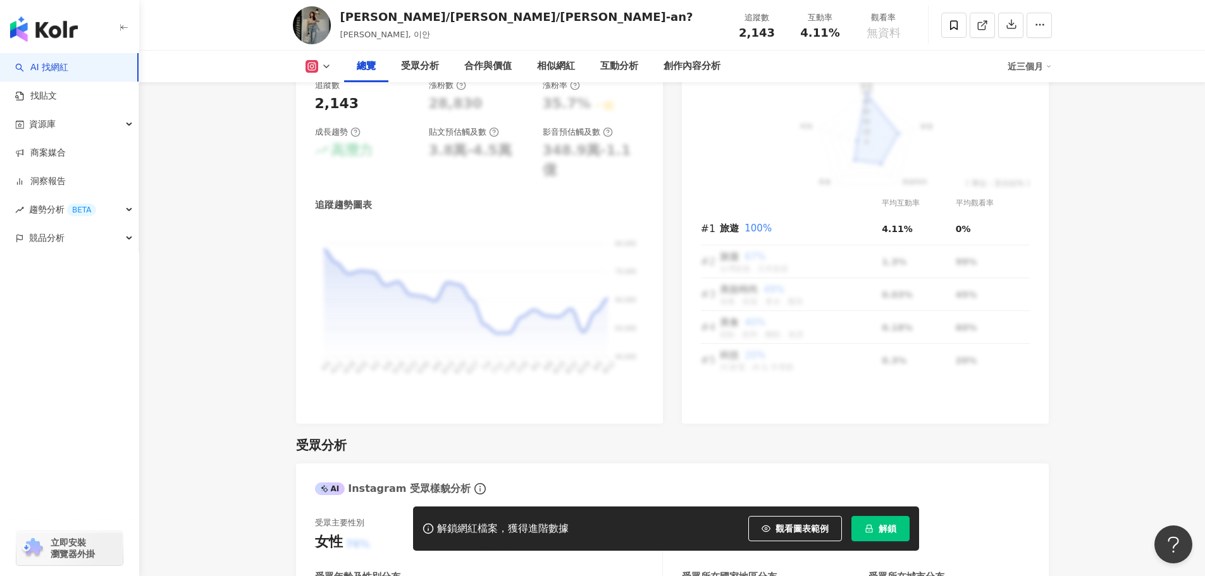
scroll to position [759, 0]
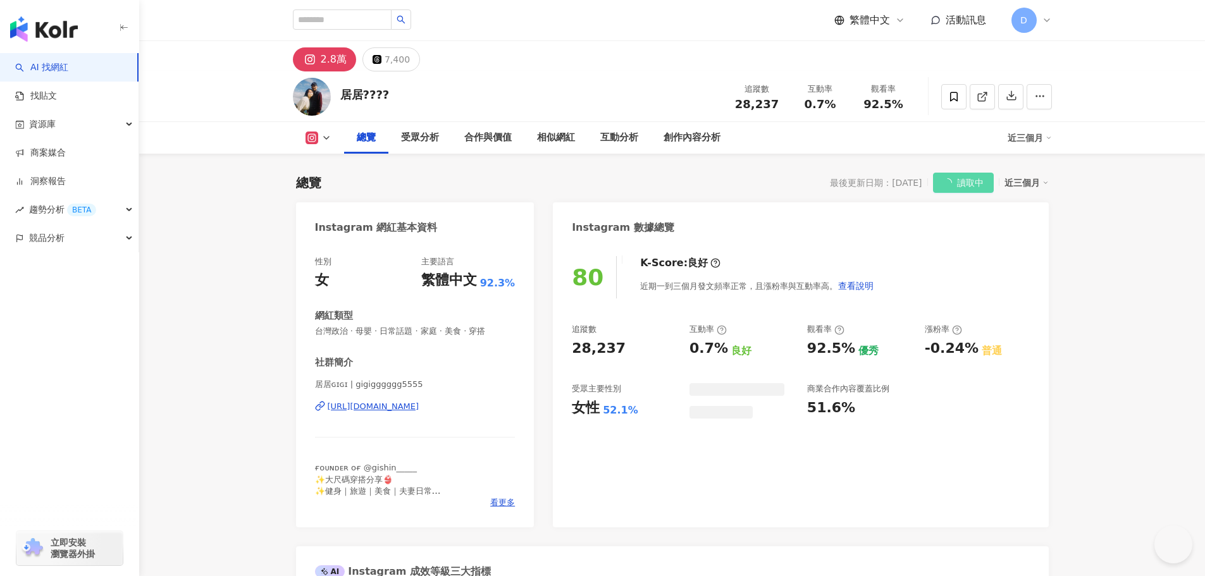
scroll to position [71, 0]
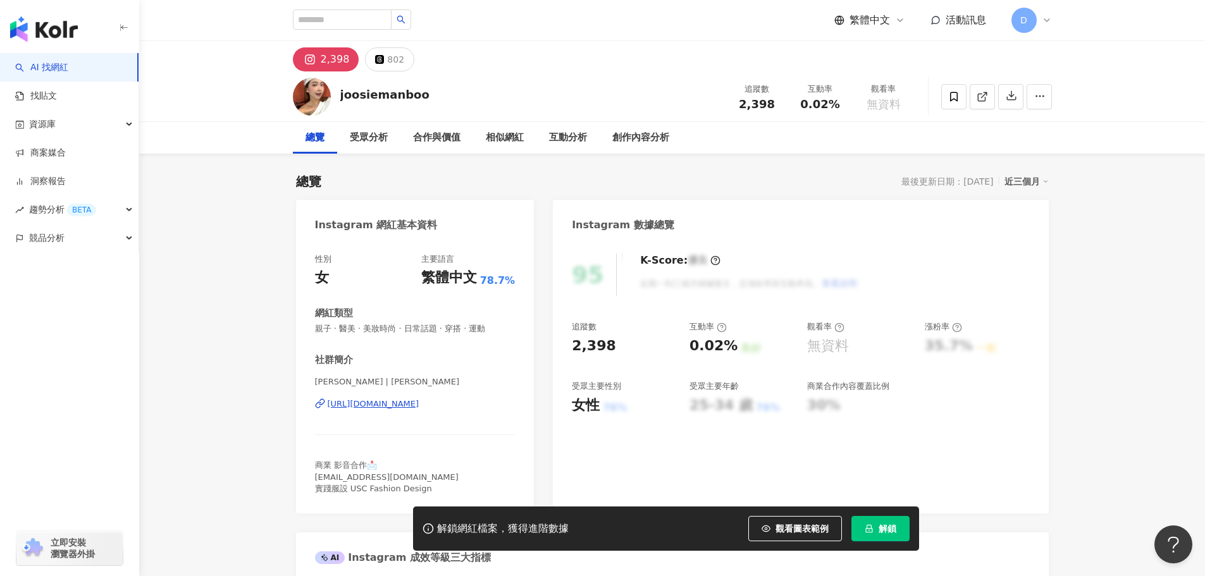
click at [391, 408] on div "[URL][DOMAIN_NAME]" at bounding box center [374, 404] width 92 height 11
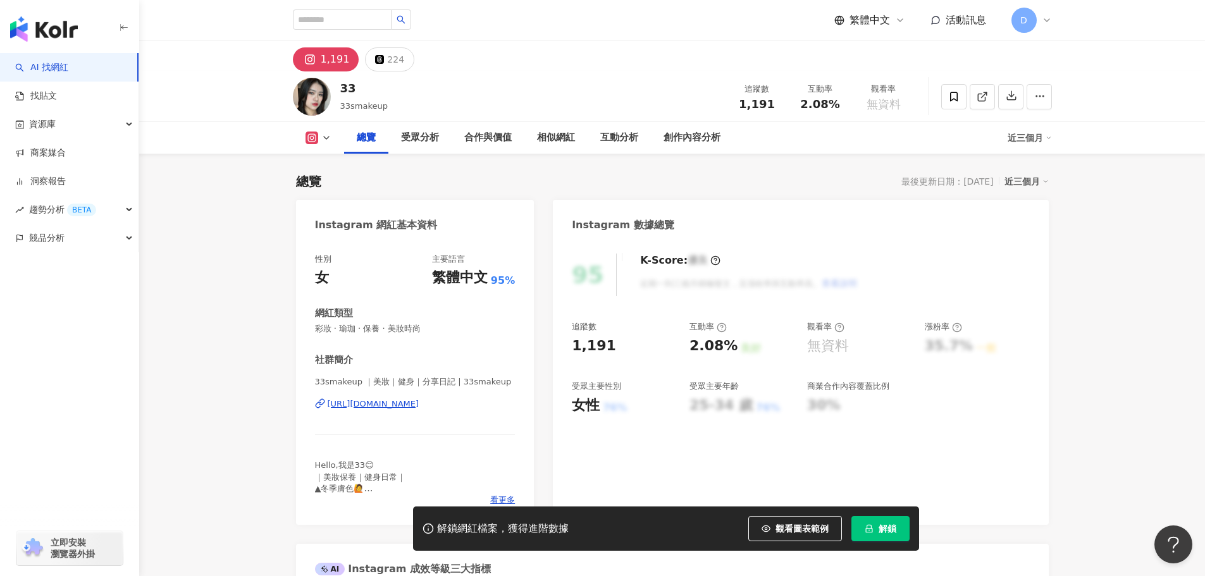
click at [408, 405] on div "https://www.instagram.com/33smakeup/" at bounding box center [374, 404] width 92 height 11
